Goal: Task Accomplishment & Management: Use online tool/utility

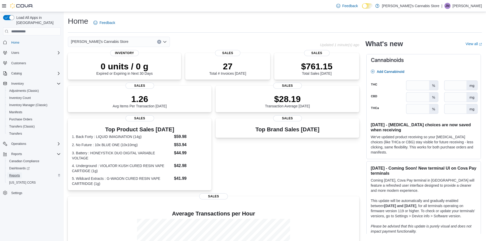
click at [17, 174] on span "Reports" at bounding box center [14, 176] width 11 height 4
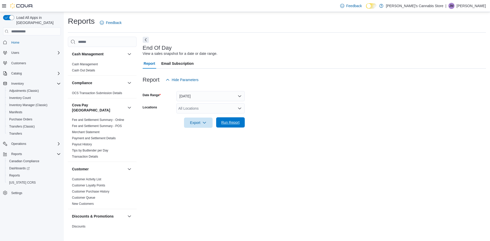
click at [233, 120] on span "Run Report" at bounding box center [230, 122] width 22 height 10
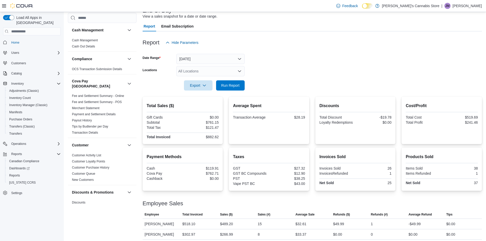
scroll to position [51, 0]
